Goal: Task Accomplishment & Management: Manage account settings

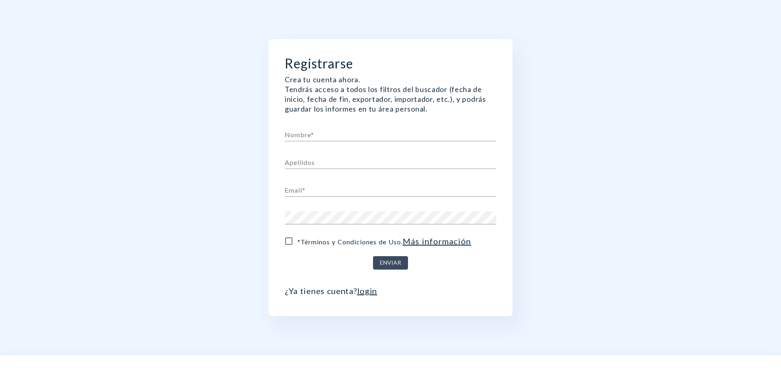
click at [364, 293] on link "login" at bounding box center [367, 291] width 20 height 10
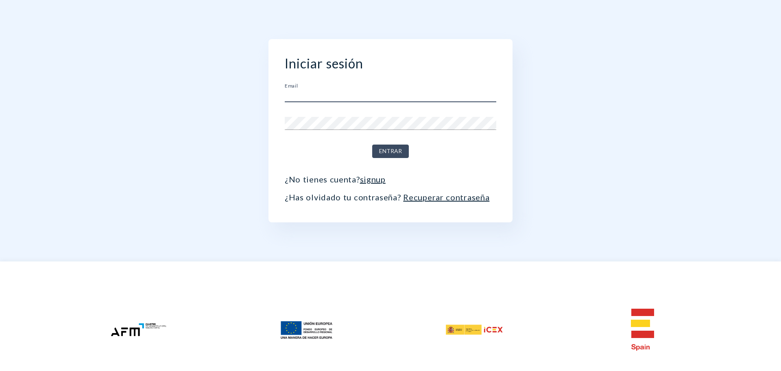
click at [371, 99] on input "text" at bounding box center [391, 95] width 212 height 13
type input "[PERSON_NAME][EMAIL_ADDRESS][PERSON_NAME][DOMAIN_NAME]"
click at [372, 144] on button "Entrar" at bounding box center [390, 150] width 37 height 13
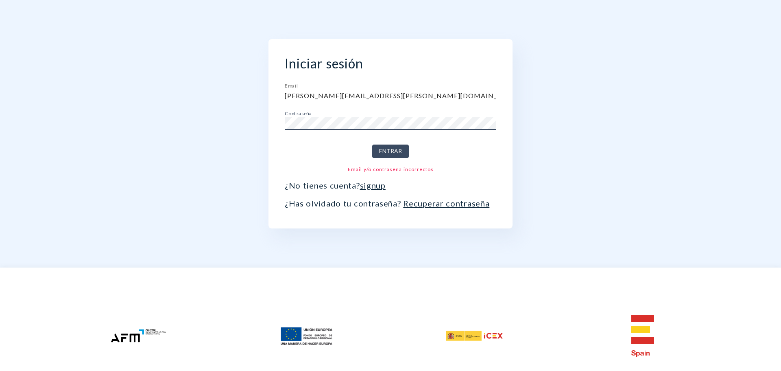
click at [201, 115] on div "Iniciar sesión Email [PERSON_NAME][EMAIL_ADDRESS][PERSON_NAME][DOMAIN_NAME] Con…" at bounding box center [390, 133] width 447 height 267
click at [372, 144] on button "Entrar" at bounding box center [390, 150] width 37 height 13
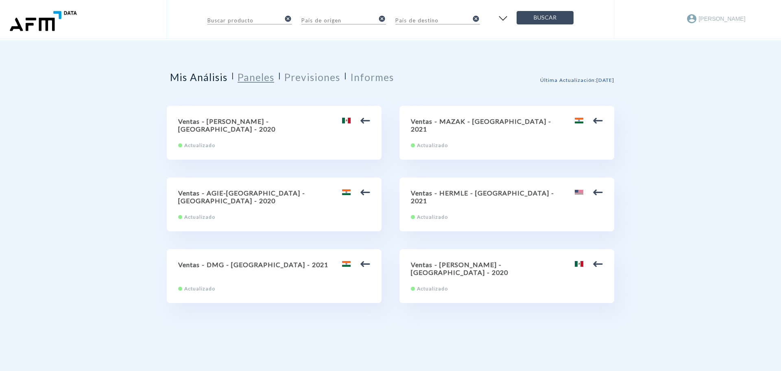
click at [258, 73] on h2 "Paneles" at bounding box center [256, 77] width 37 height 12
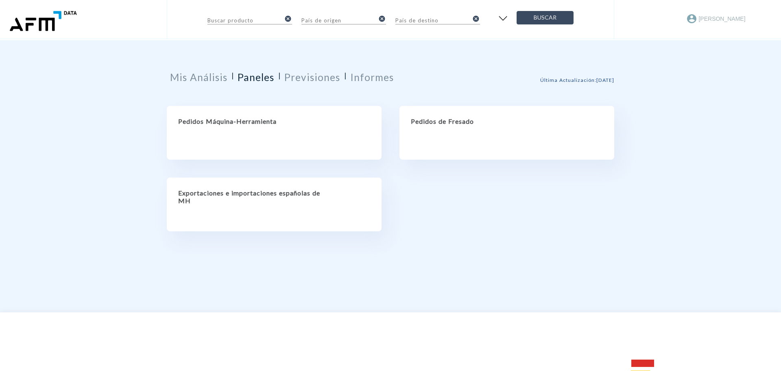
click at [272, 125] on div "Pedidos Máquina-Herramienta" at bounding box center [274, 133] width 215 height 54
